Goal: Task Accomplishment & Management: Use online tool/utility

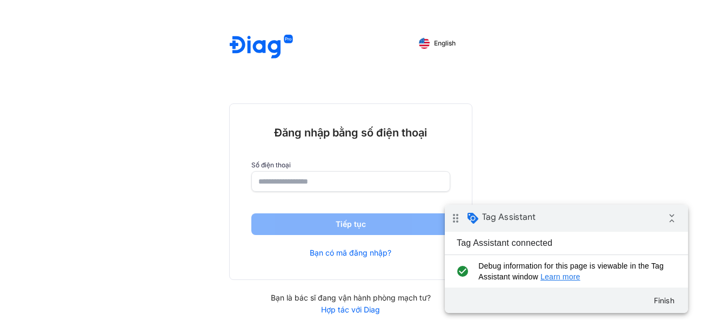
click at [306, 183] on input "number" at bounding box center [351, 180] width 185 height 19
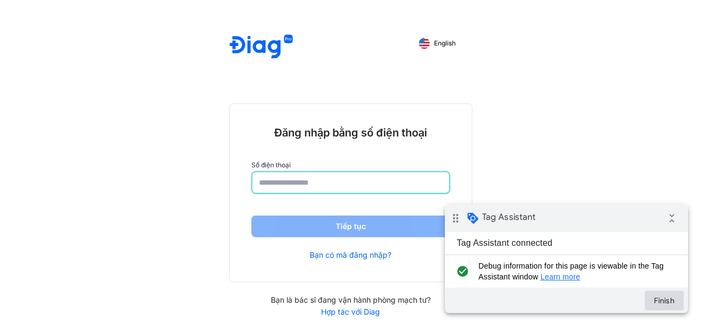
click at [667, 304] on button "Finish" at bounding box center [664, 299] width 39 height 19
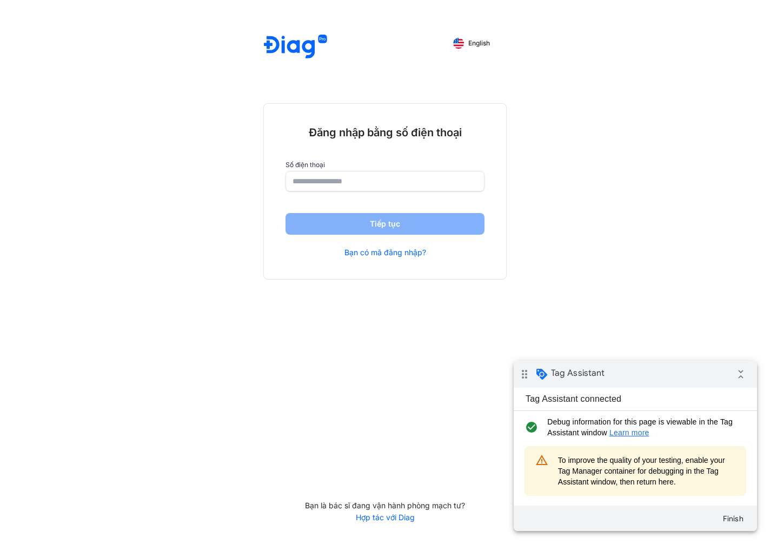
click at [320, 178] on input "number" at bounding box center [385, 180] width 185 height 19
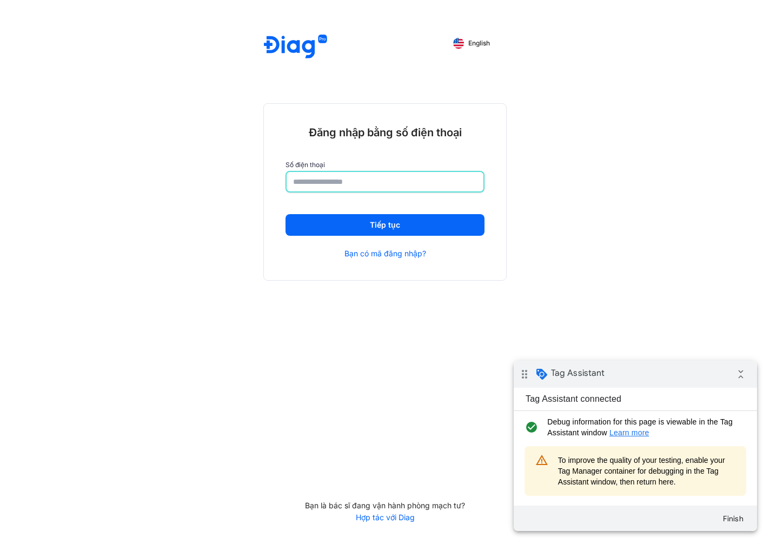
type input "**********"
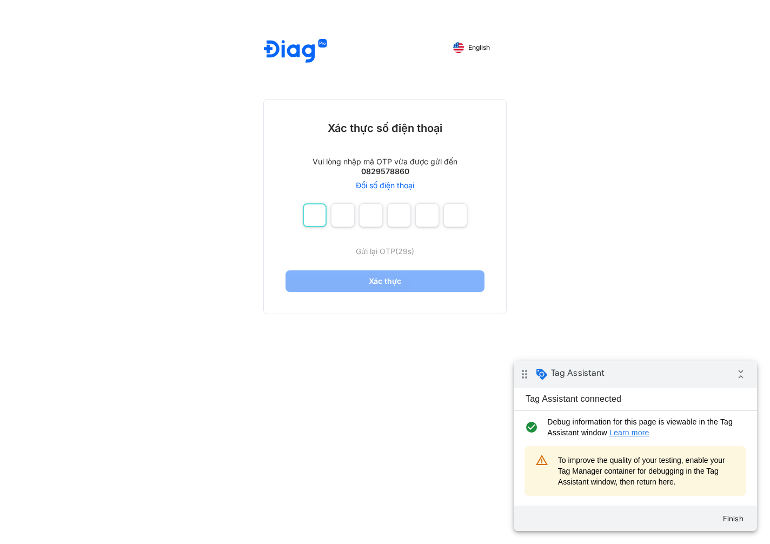
click at [313, 217] on input "number" at bounding box center [315, 215] width 24 height 24
type input "*"
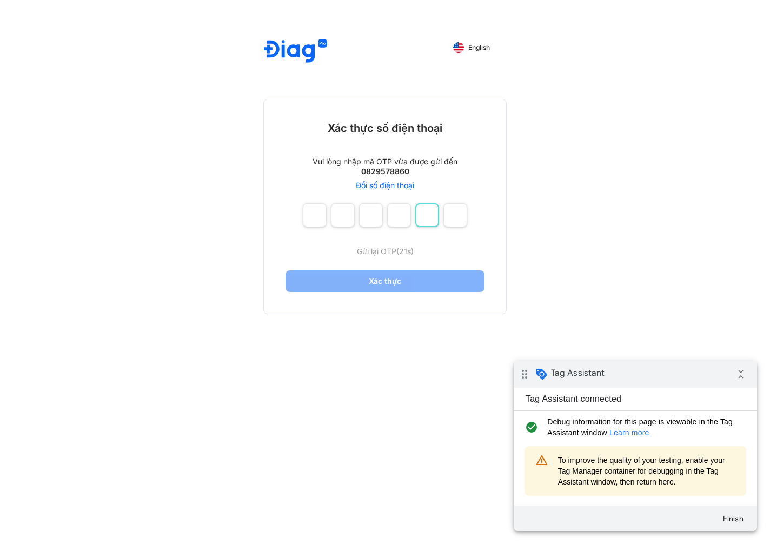
type input "*"
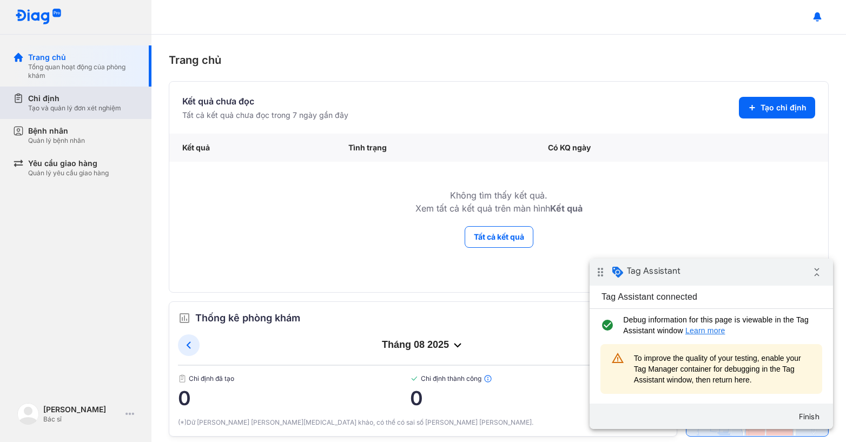
click at [96, 111] on div "Tạo và quản lý đơn xét nghiệm" at bounding box center [74, 108] width 93 height 9
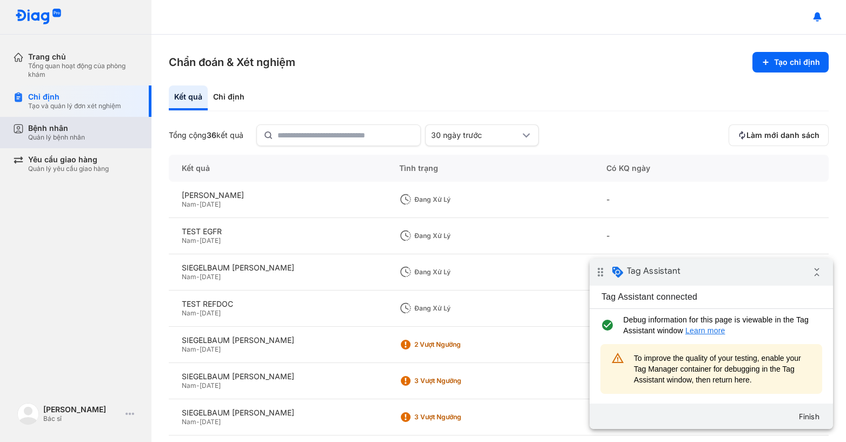
click at [90, 126] on div "Bệnh nhân Quản lý bệnh nhân" at bounding box center [83, 132] width 110 height 18
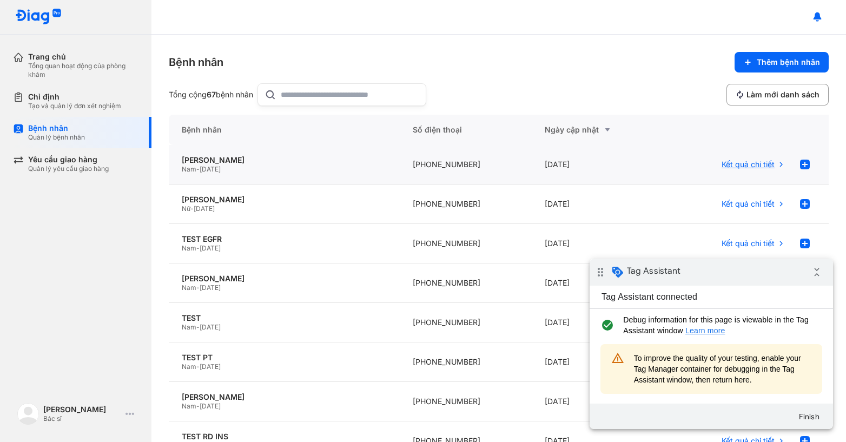
click at [734, 166] on span "Kết quả chi tiết" at bounding box center [747, 165] width 53 height 10
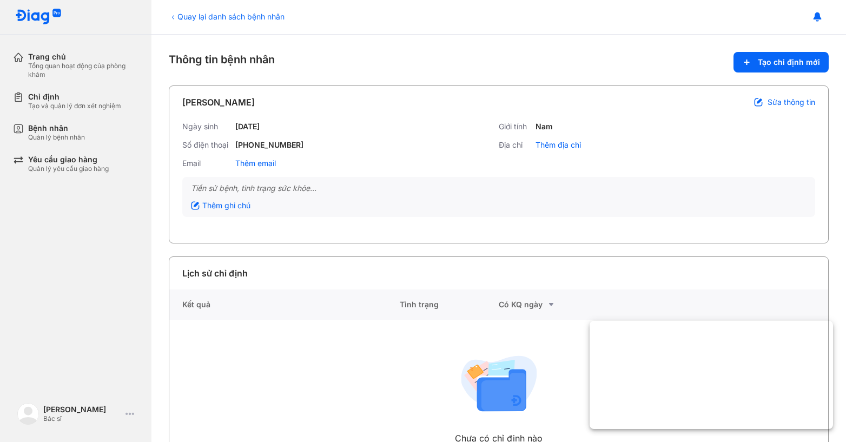
click at [71, 107] on div "Tạo và quản lý đơn xét nghiệm" at bounding box center [74, 106] width 93 height 9
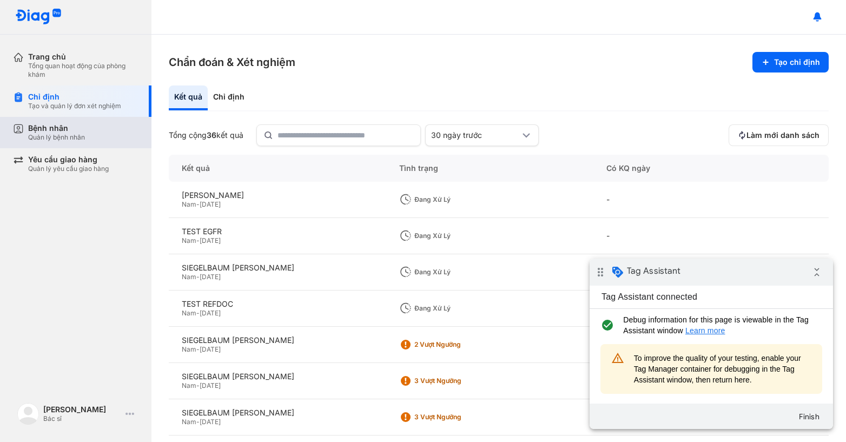
click at [34, 131] on div "Bệnh nhân" at bounding box center [56, 128] width 57 height 10
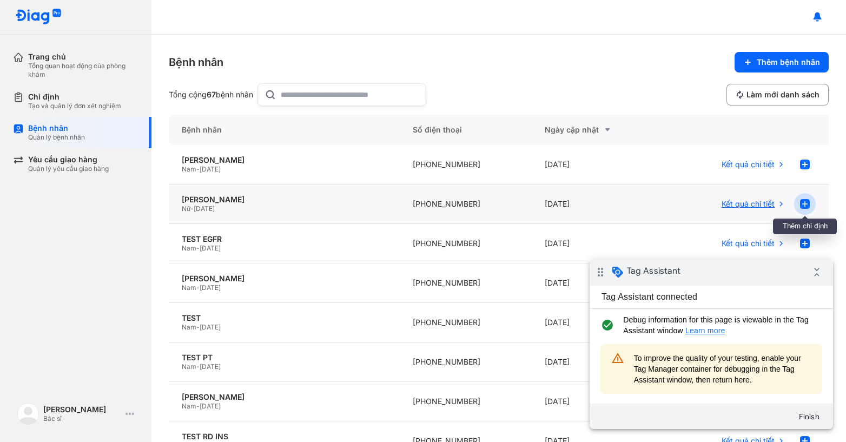
click at [798, 210] on icon at bounding box center [804, 203] width 13 height 13
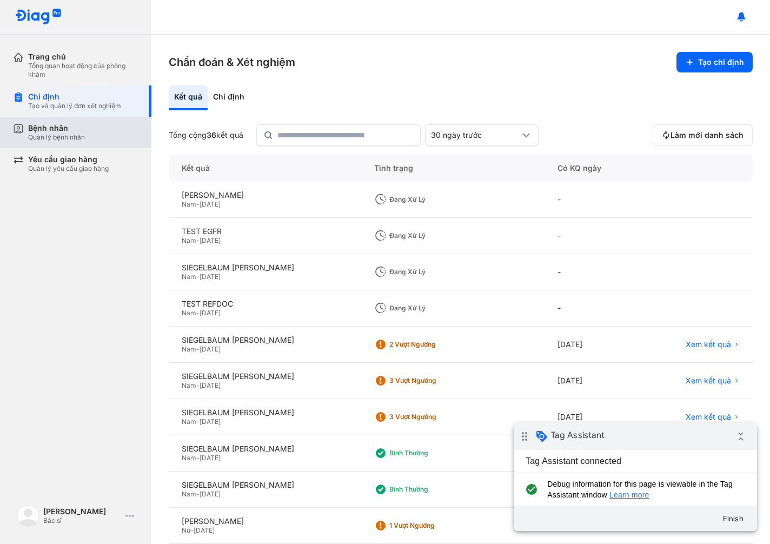
click at [78, 129] on div "Bệnh nhân" at bounding box center [56, 128] width 57 height 10
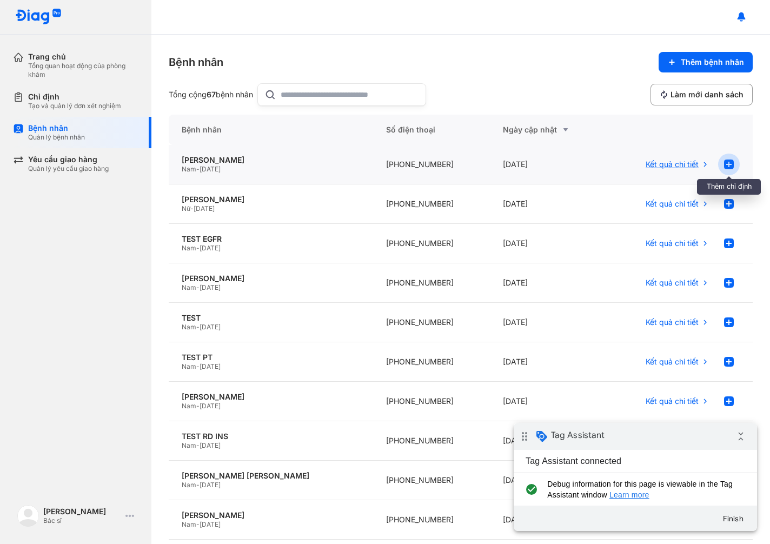
click at [724, 164] on use at bounding box center [729, 165] width 10 height 10
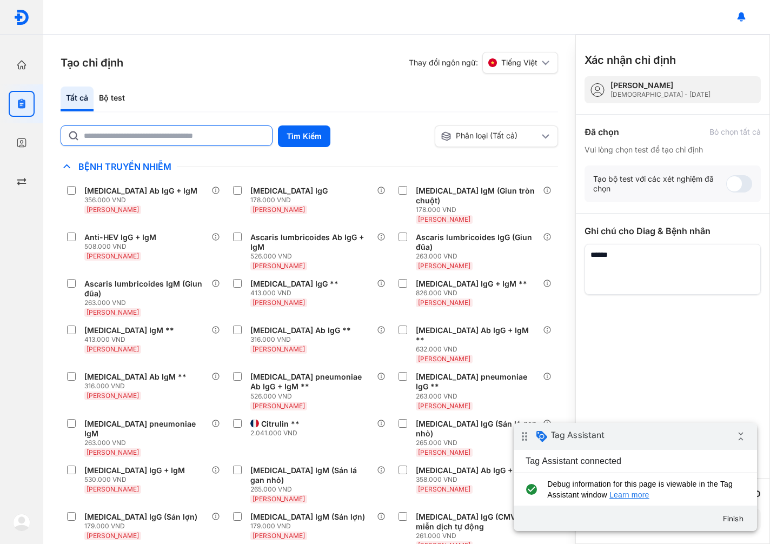
click at [239, 129] on input "text" at bounding box center [175, 135] width 182 height 19
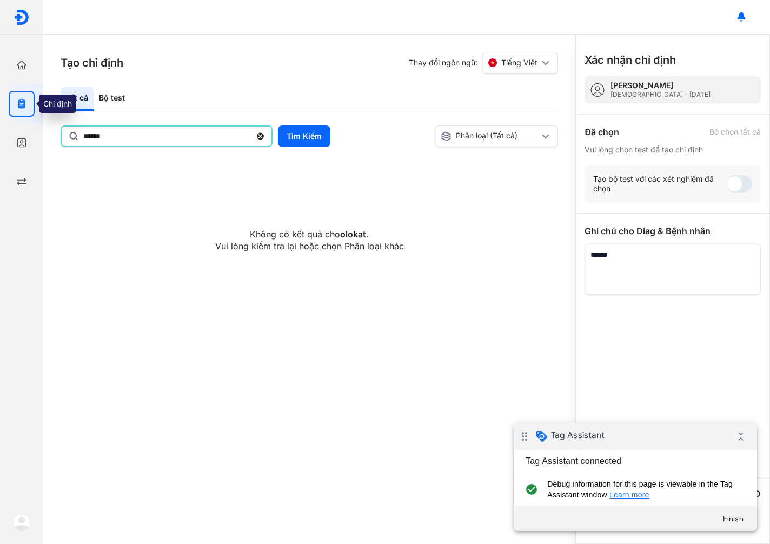
type input "******"
